Goal: Transaction & Acquisition: Purchase product/service

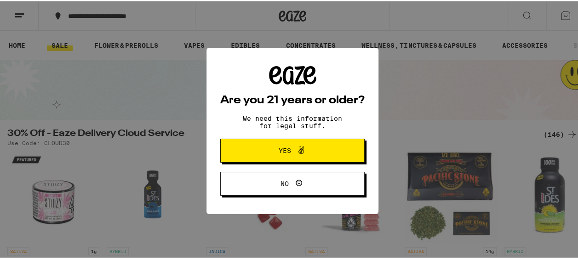
click at [329, 155] on button "Yes" at bounding box center [292, 150] width 144 height 24
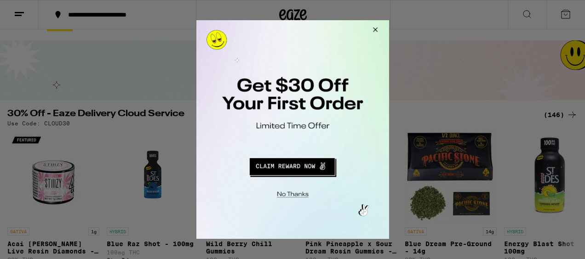
click at [77, 10] on div at bounding box center [292, 129] width 585 height 259
click at [309, 165] on button "Redirect to URL" at bounding box center [292, 166] width 160 height 22
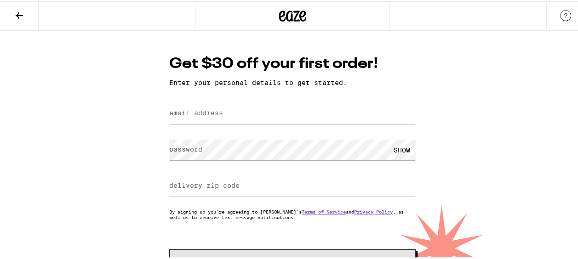
click at [189, 114] on label "email address" at bounding box center [196, 111] width 54 height 7
type input "[EMAIL_ADDRESS][DOMAIN_NAME]"
type input "92115"
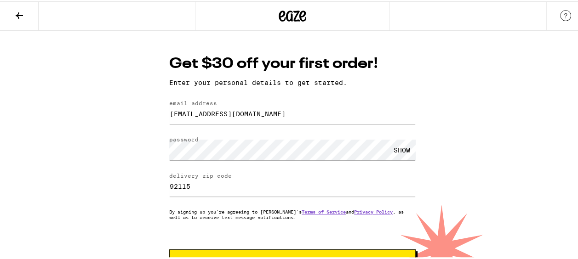
click at [399, 150] on div "SHOW" at bounding box center [402, 148] width 28 height 21
click at [504, 173] on div "Get $30 off your first order! Enter your personal details to get started. email…" at bounding box center [292, 159] width 585 height 261
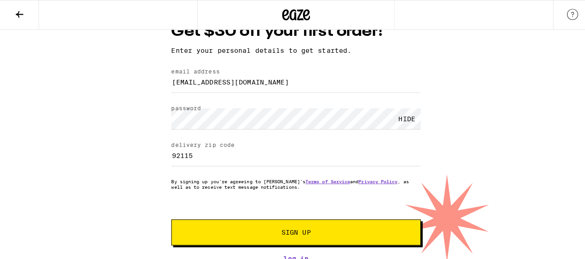
scroll to position [35, 0]
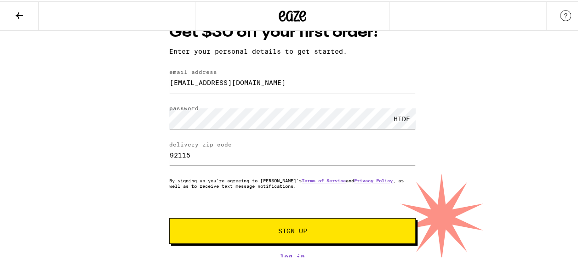
click at [322, 221] on button "Sign Up" at bounding box center [292, 230] width 247 height 26
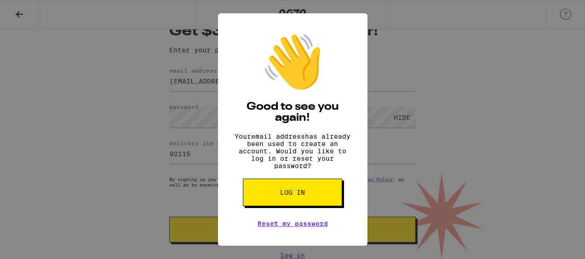
click at [287, 196] on span "Log in" at bounding box center [292, 193] width 25 height 6
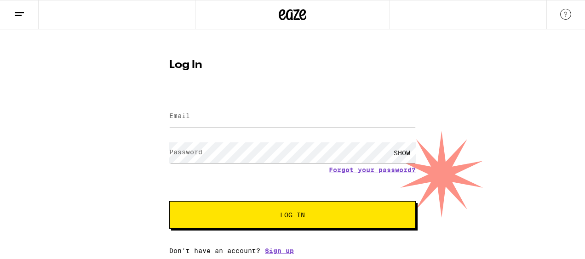
type input "[EMAIL_ADDRESS][DOMAIN_NAME]"
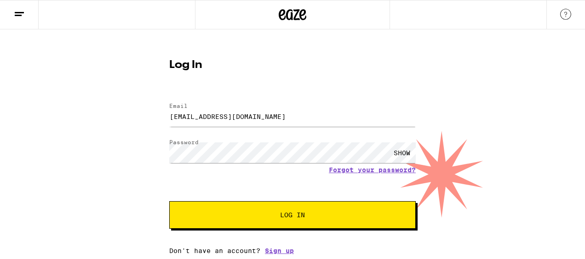
click at [295, 214] on span "Log In" at bounding box center [292, 215] width 25 height 6
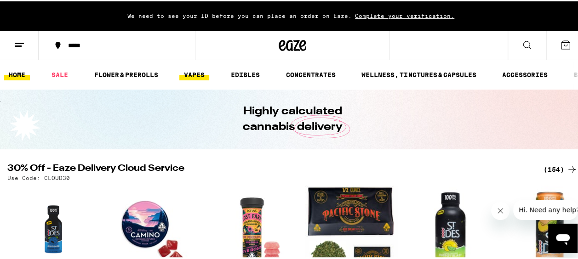
click at [203, 74] on link "VAPES" at bounding box center [194, 73] width 30 height 11
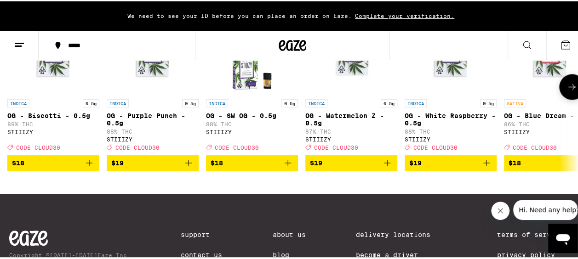
scroll to position [786, 0]
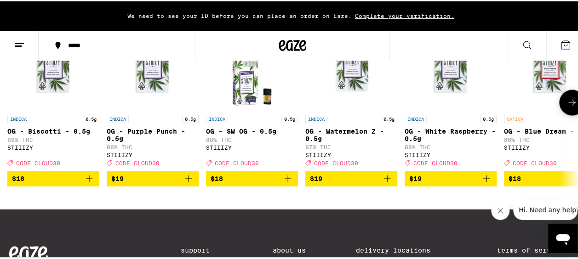
click at [565, 114] on button at bounding box center [572, 101] width 26 height 26
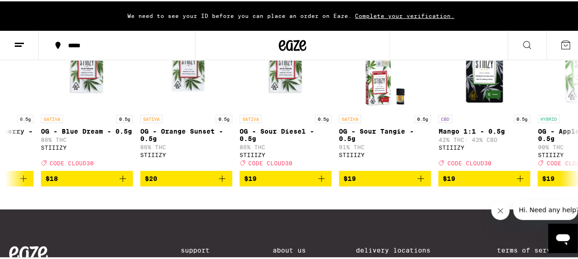
scroll to position [559, 0]
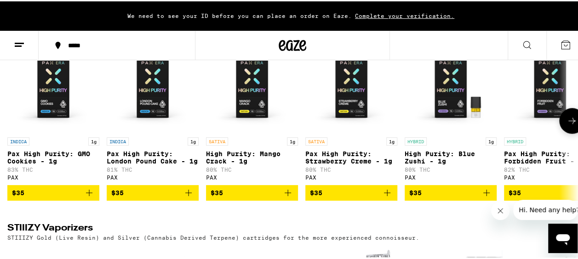
click at [562, 131] on button at bounding box center [572, 120] width 26 height 26
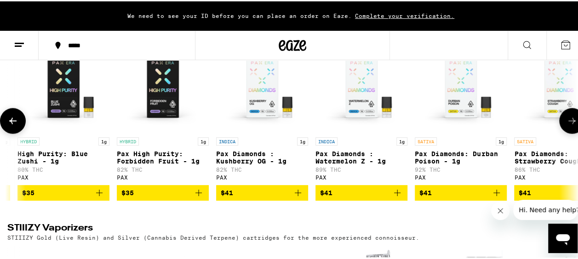
scroll to position [0, 463]
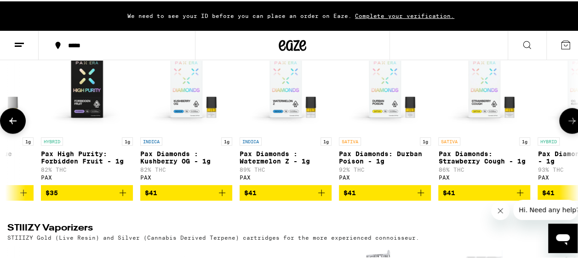
click at [562, 131] on button at bounding box center [572, 120] width 26 height 26
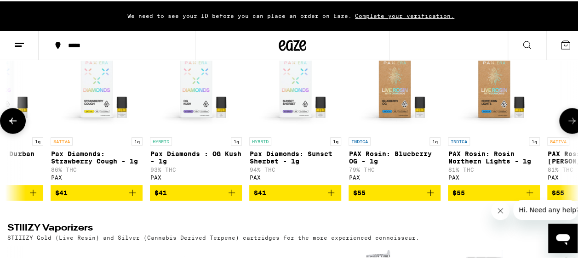
scroll to position [0, 927]
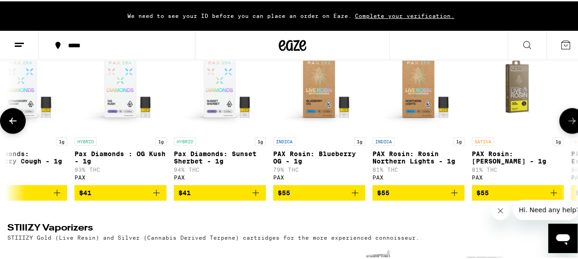
click at [562, 131] on button at bounding box center [572, 120] width 26 height 26
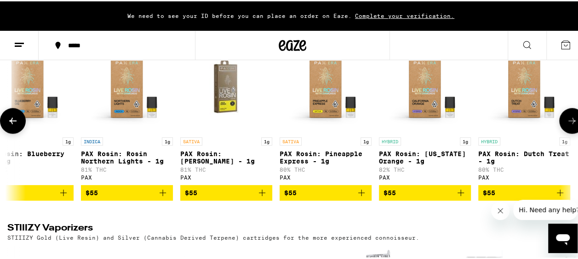
scroll to position [0, 1225]
click at [562, 131] on div at bounding box center [572, 120] width 26 height 26
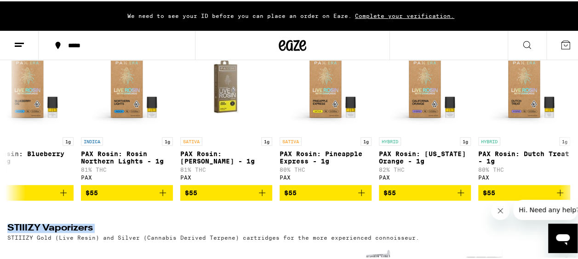
scroll to position [332, 0]
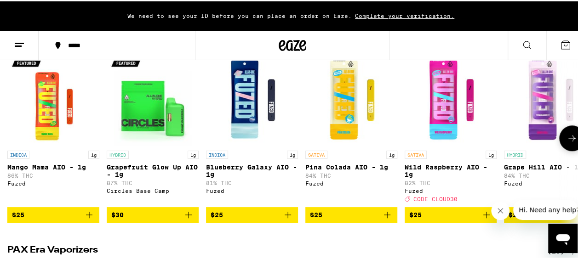
click at [567, 143] on icon at bounding box center [572, 137] width 11 height 11
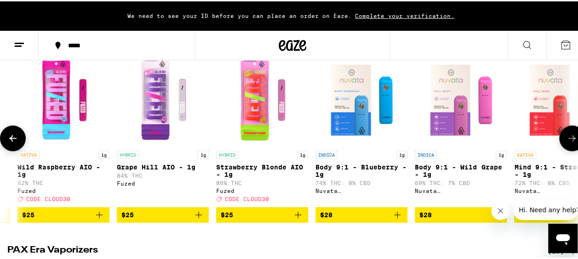
scroll to position [0, 463]
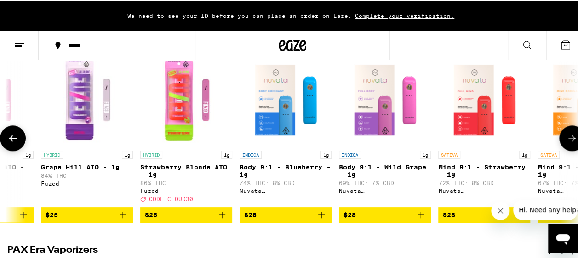
click at [567, 143] on icon at bounding box center [572, 137] width 11 height 11
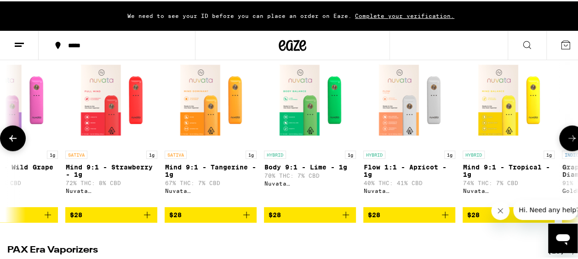
scroll to position [0, 927]
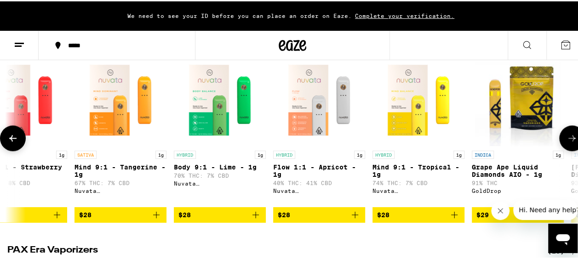
click at [567, 143] on icon at bounding box center [572, 137] width 11 height 11
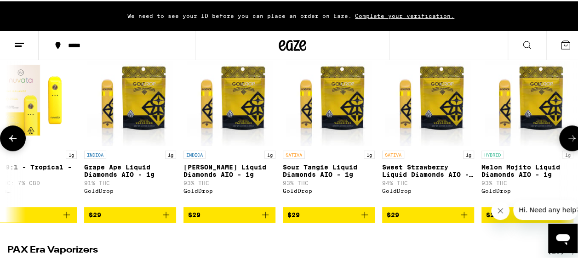
scroll to position [0, 1390]
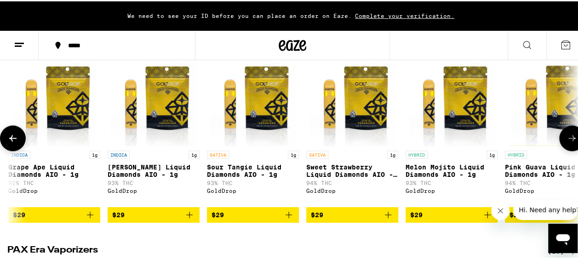
click at [567, 143] on icon at bounding box center [572, 137] width 11 height 11
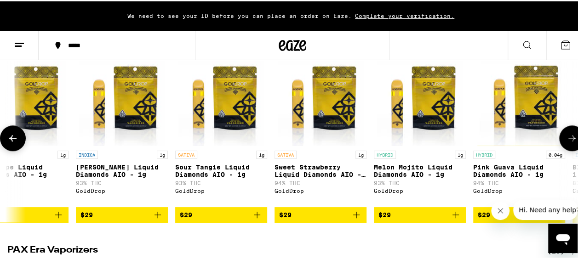
click at [567, 143] on icon at bounding box center [572, 137] width 11 height 11
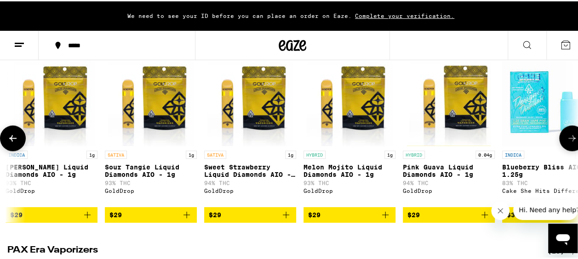
click at [567, 143] on icon at bounding box center [572, 137] width 11 height 11
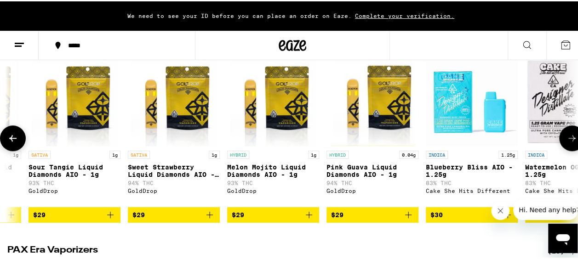
click at [567, 143] on icon at bounding box center [572, 137] width 11 height 11
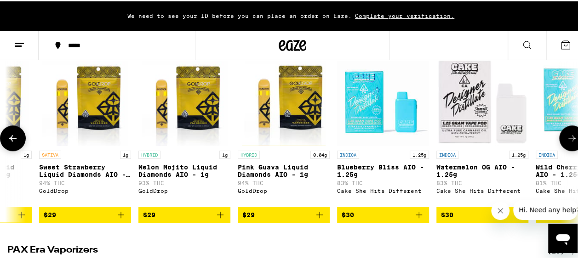
click at [567, 143] on icon at bounding box center [572, 137] width 11 height 11
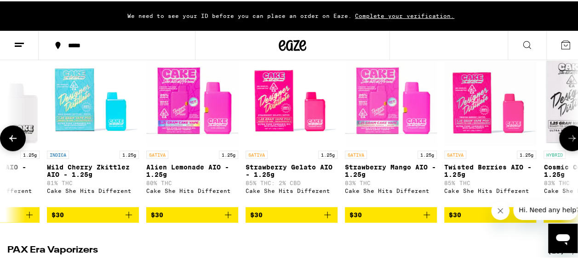
click at [567, 143] on icon at bounding box center [572, 137] width 11 height 11
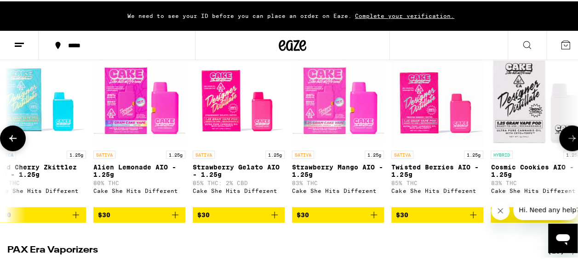
click at [567, 143] on icon at bounding box center [572, 137] width 11 height 11
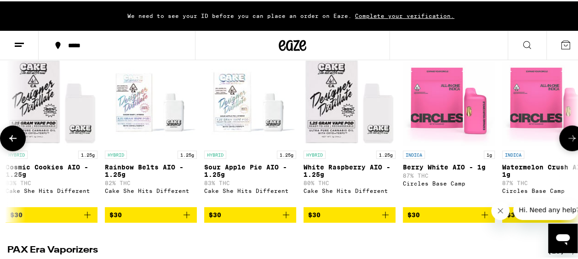
scroll to position [0, 2692]
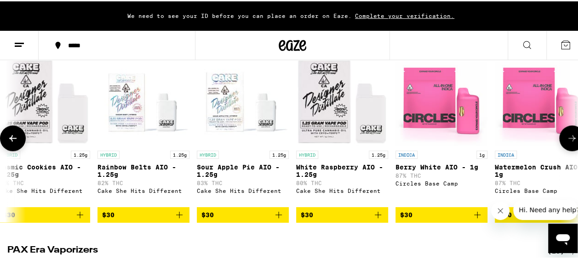
click at [567, 143] on icon at bounding box center [572, 137] width 11 height 11
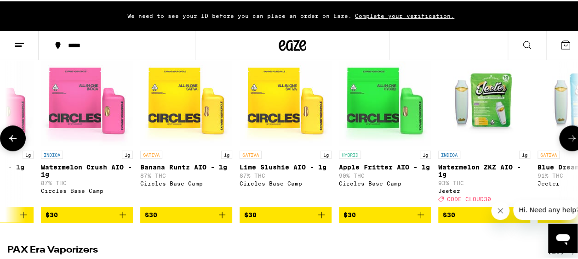
scroll to position [0, 3156]
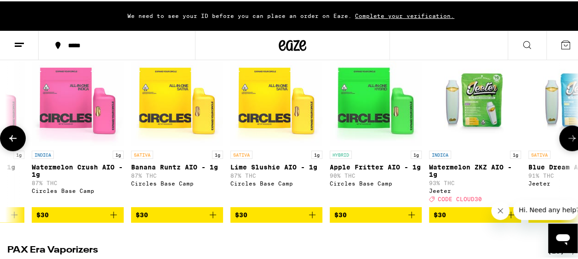
click at [568, 143] on icon at bounding box center [572, 137] width 11 height 11
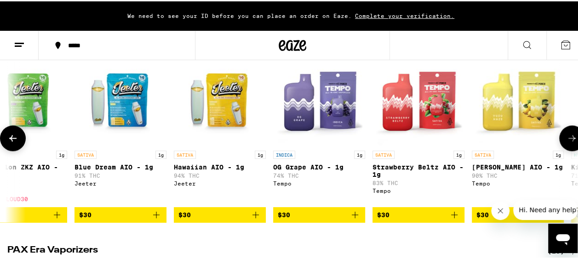
scroll to position [0, 3619]
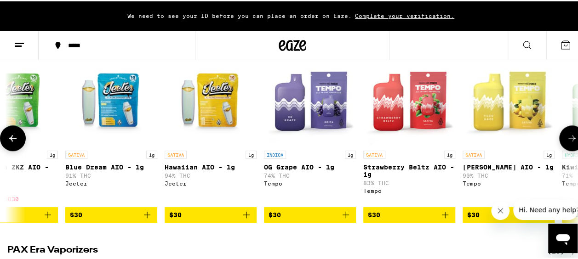
click at [568, 143] on icon at bounding box center [572, 137] width 11 height 11
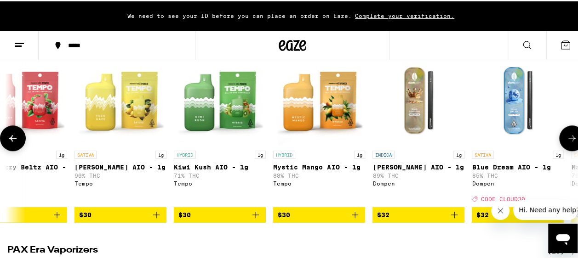
scroll to position [0, 4083]
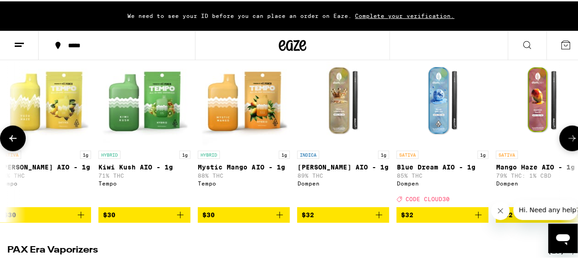
click at [568, 143] on icon at bounding box center [572, 137] width 11 height 11
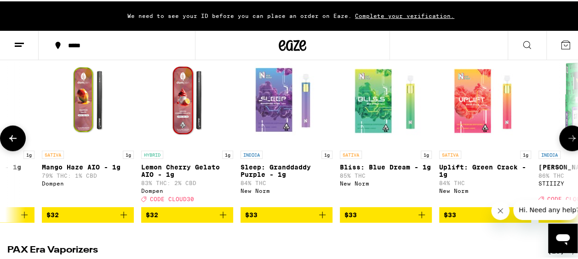
scroll to position [0, 4546]
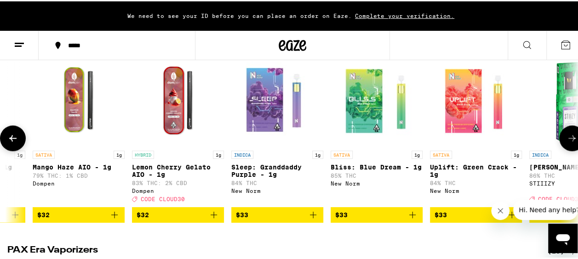
click at [568, 143] on icon at bounding box center [572, 137] width 11 height 11
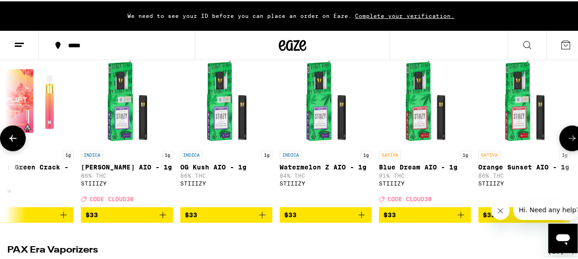
scroll to position [0, 5009]
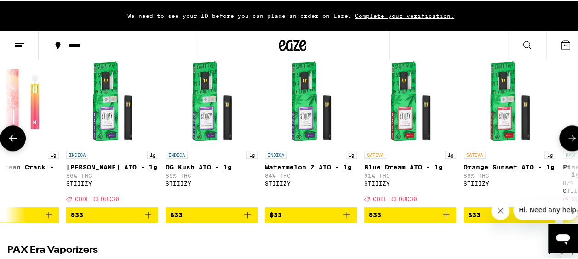
click at [568, 143] on icon at bounding box center [572, 137] width 11 height 11
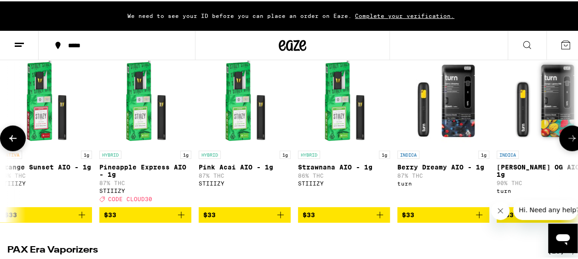
click at [568, 143] on icon at bounding box center [572, 137] width 11 height 11
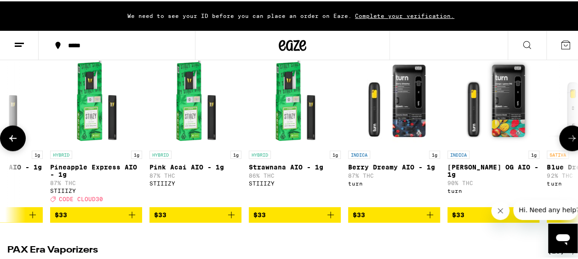
click at [568, 143] on icon at bounding box center [572, 137] width 11 height 11
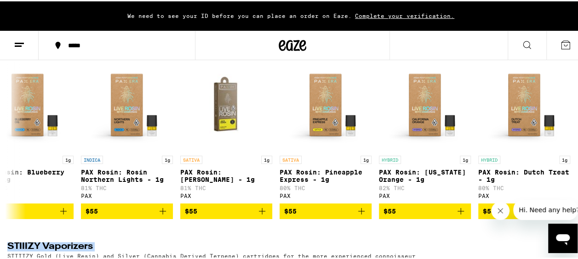
scroll to position [552, 0]
